Goal: Use online tool/utility: Use online tool/utility

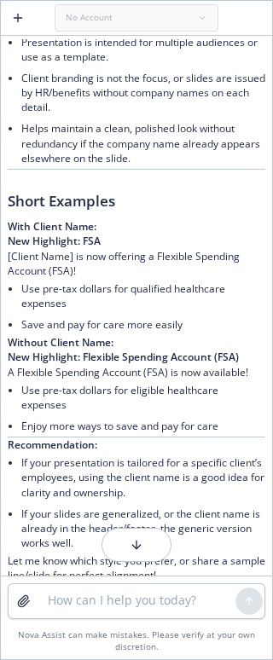
scroll to position [1091, 0]
